Goal: Find specific page/section: Find specific page/section

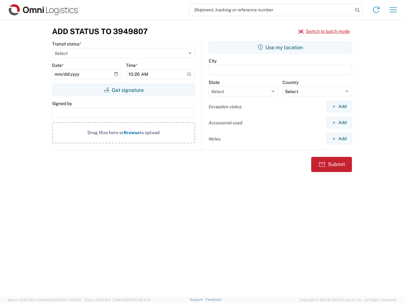
click at [271, 10] on input "search" at bounding box center [270, 10] width 163 height 12
click at [357, 10] on icon at bounding box center [356, 10] width 9 height 9
click at [376, 10] on icon at bounding box center [376, 10] width 10 height 10
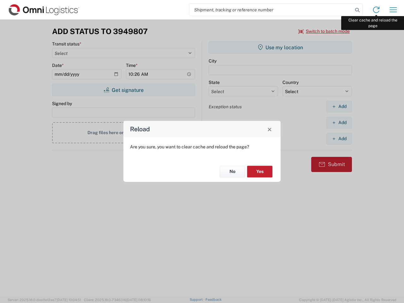
click at [393, 10] on div "Reload Are you sure, you want to clear cache and reload the page? No Yes" at bounding box center [202, 151] width 404 height 303
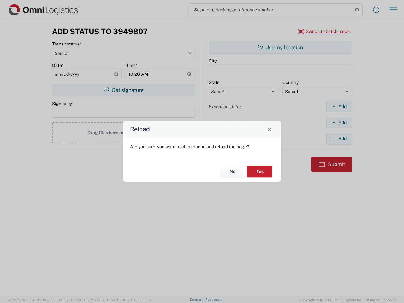
click at [324, 31] on div "Reload Are you sure, you want to clear cache and reload the page? No Yes" at bounding box center [202, 151] width 404 height 303
click at [123, 90] on div "Reload Are you sure, you want to clear cache and reload the page? No Yes" at bounding box center [202, 151] width 404 height 303
click at [280, 47] on div "Reload Are you sure, you want to clear cache and reload the page? No Yes" at bounding box center [202, 151] width 404 height 303
click at [339, 106] on div "Reload Are you sure, you want to clear cache and reload the page? No Yes" at bounding box center [202, 151] width 404 height 303
click at [339, 122] on div "Reload Are you sure, you want to clear cache and reload the page? No Yes" at bounding box center [202, 151] width 404 height 303
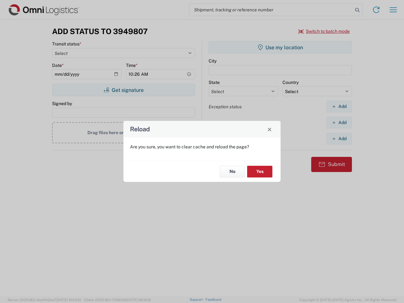
click at [339, 138] on div "Reload Are you sure, you want to clear cache and reload the page? No Yes" at bounding box center [202, 151] width 404 height 303
